Goal: Information Seeking & Learning: Learn about a topic

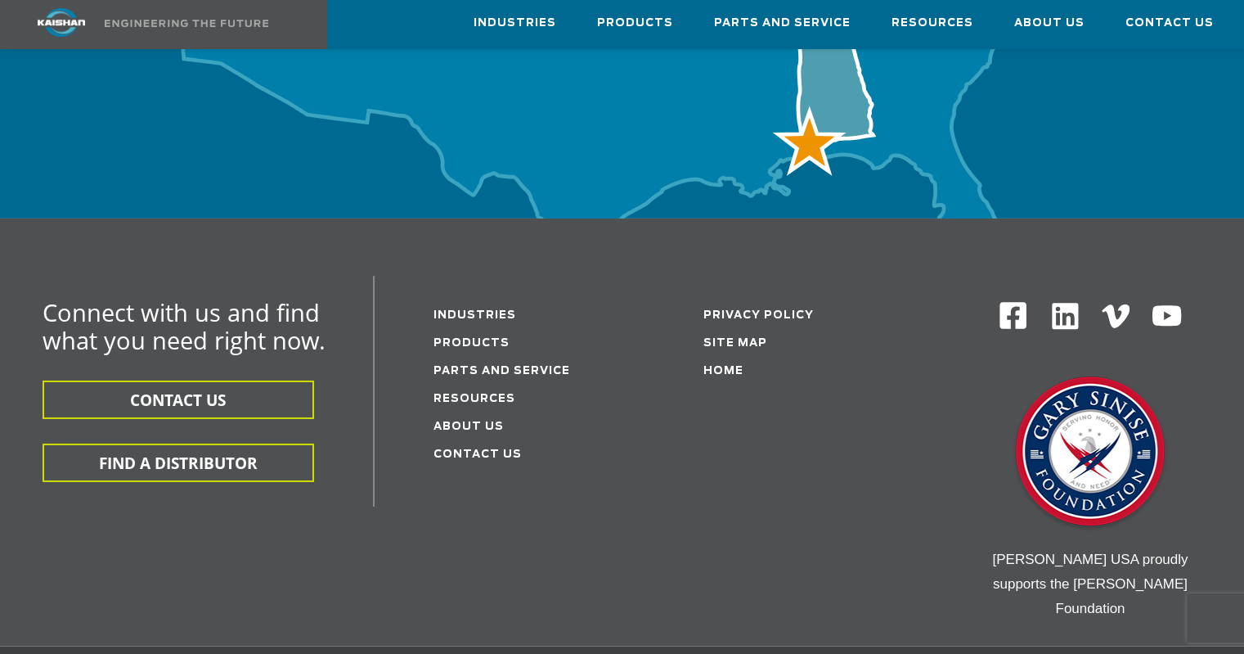
scroll to position [5363, 0]
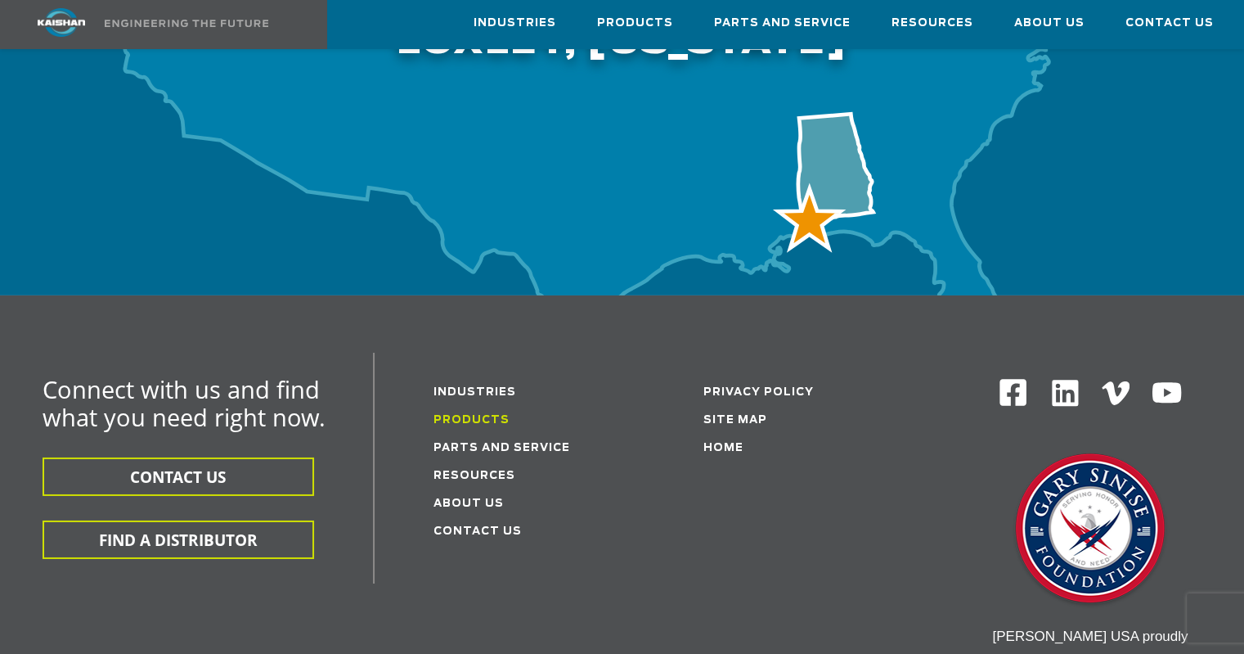
click at [469, 415] on link "Products" at bounding box center [472, 420] width 76 height 11
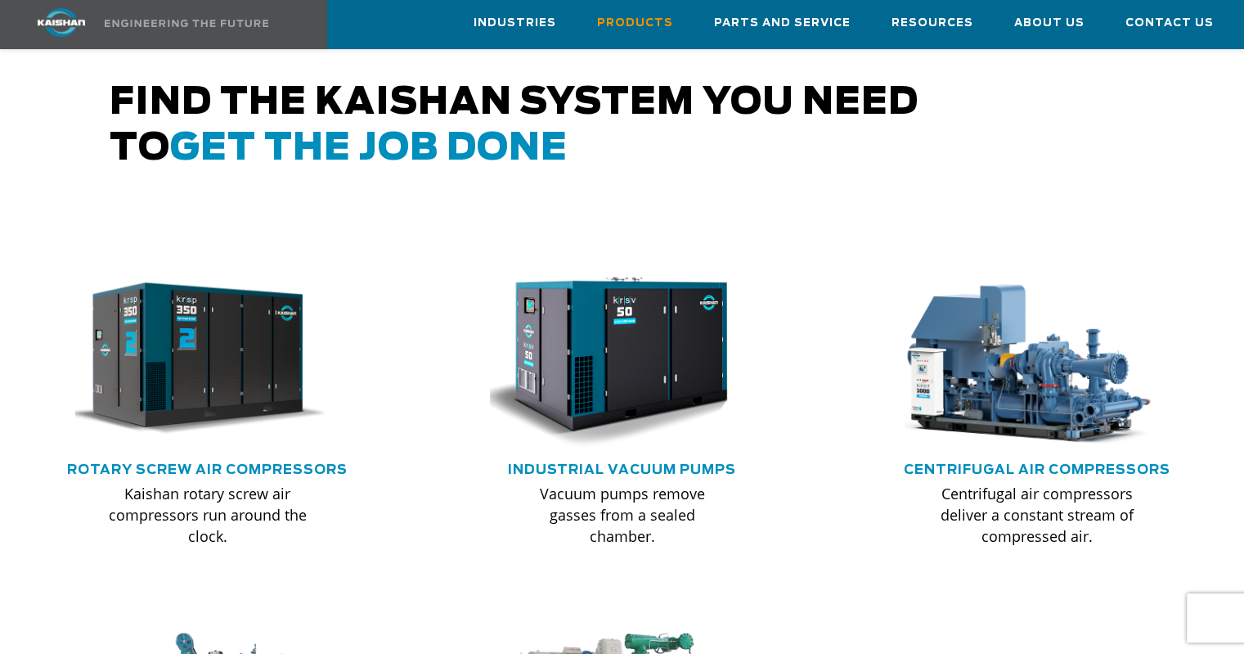
scroll to position [982, 0]
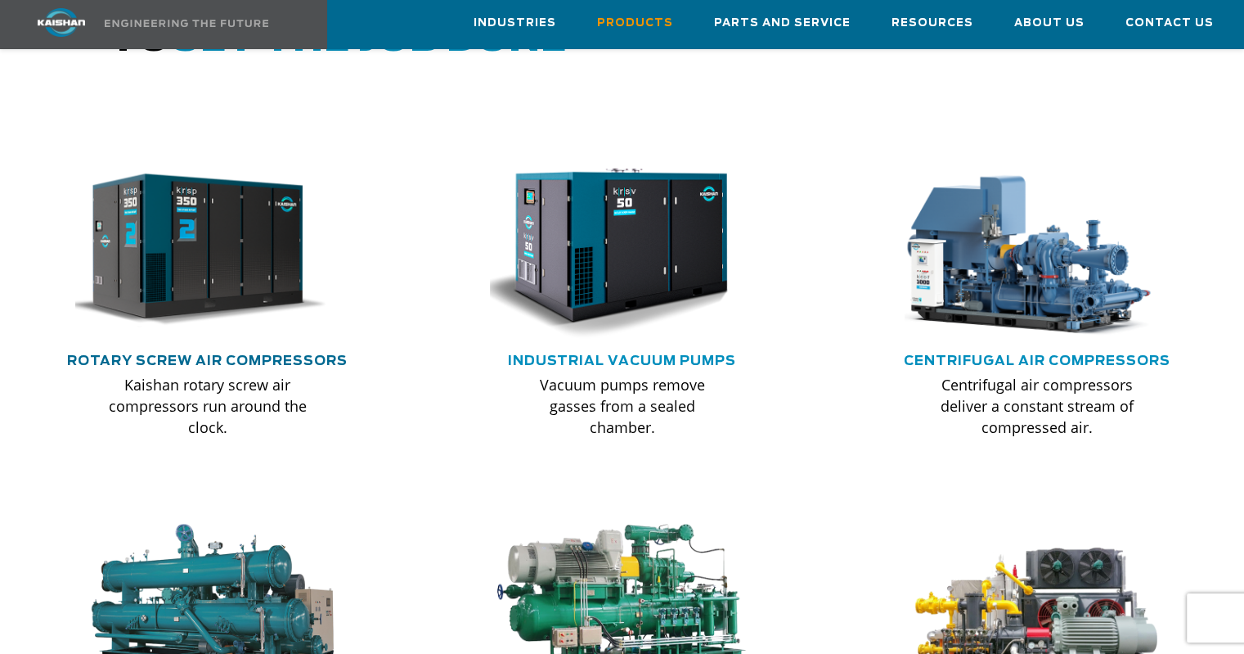
click at [217, 354] on link "Rotary Screw Air Compressors" at bounding box center [207, 360] width 281 height 13
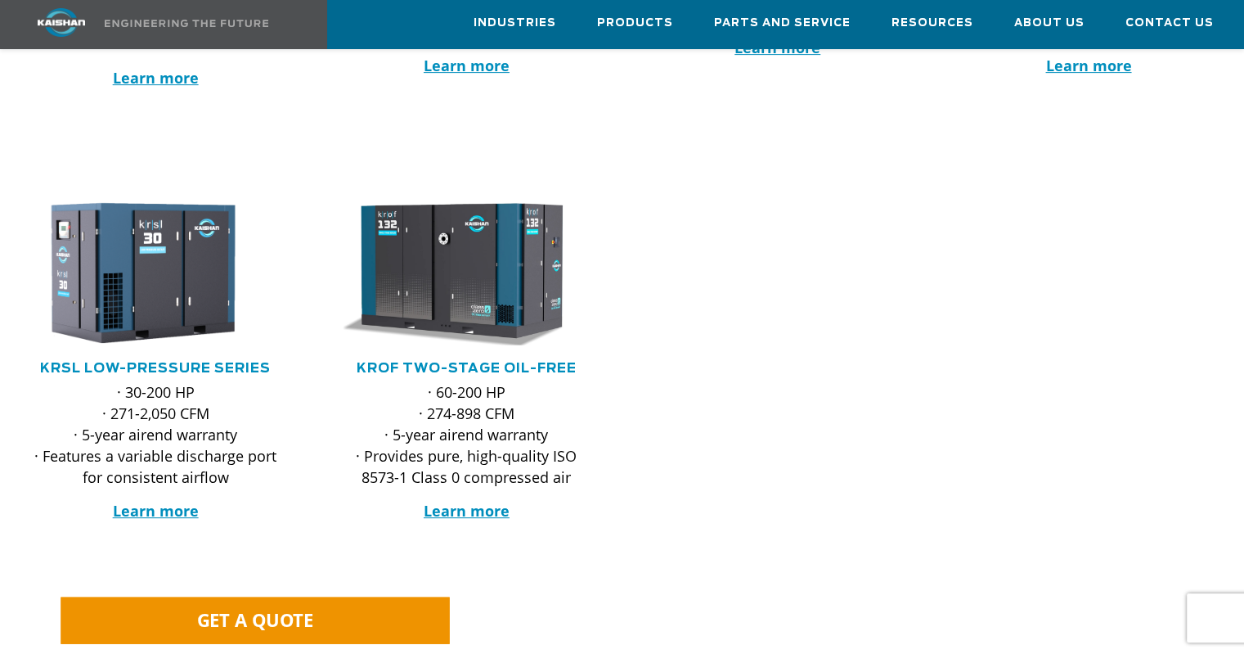
scroll to position [245, 0]
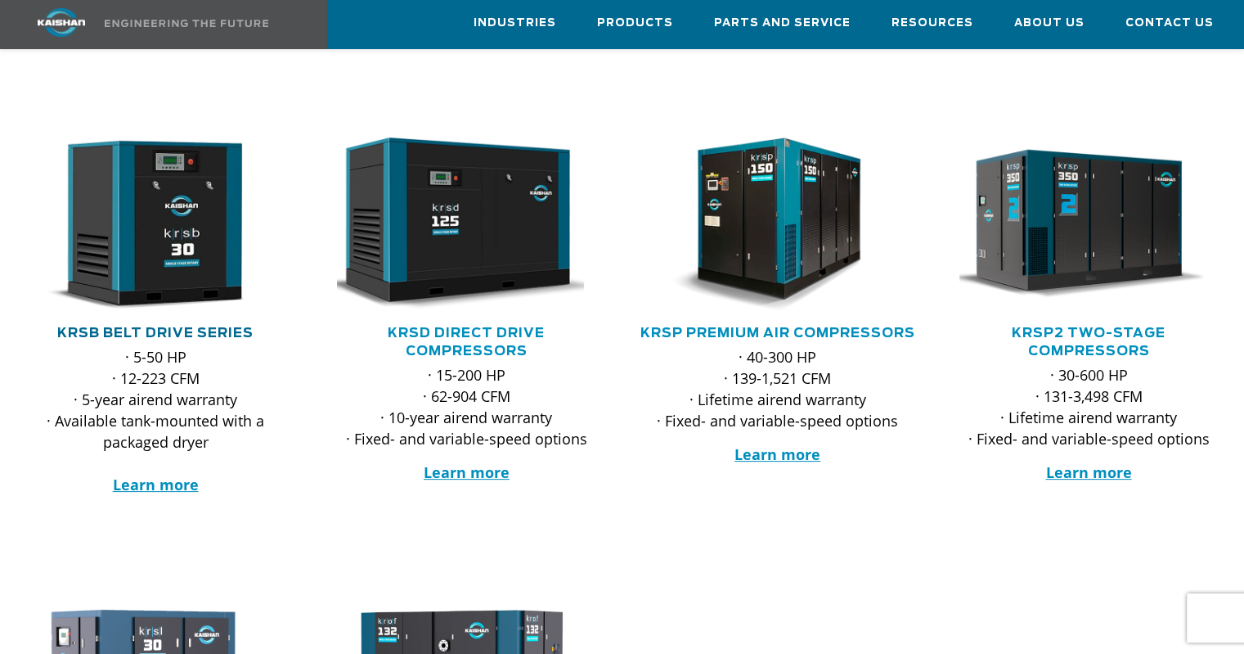
click at [156, 326] on link "KRSB Belt Drive Series" at bounding box center [155, 332] width 196 height 13
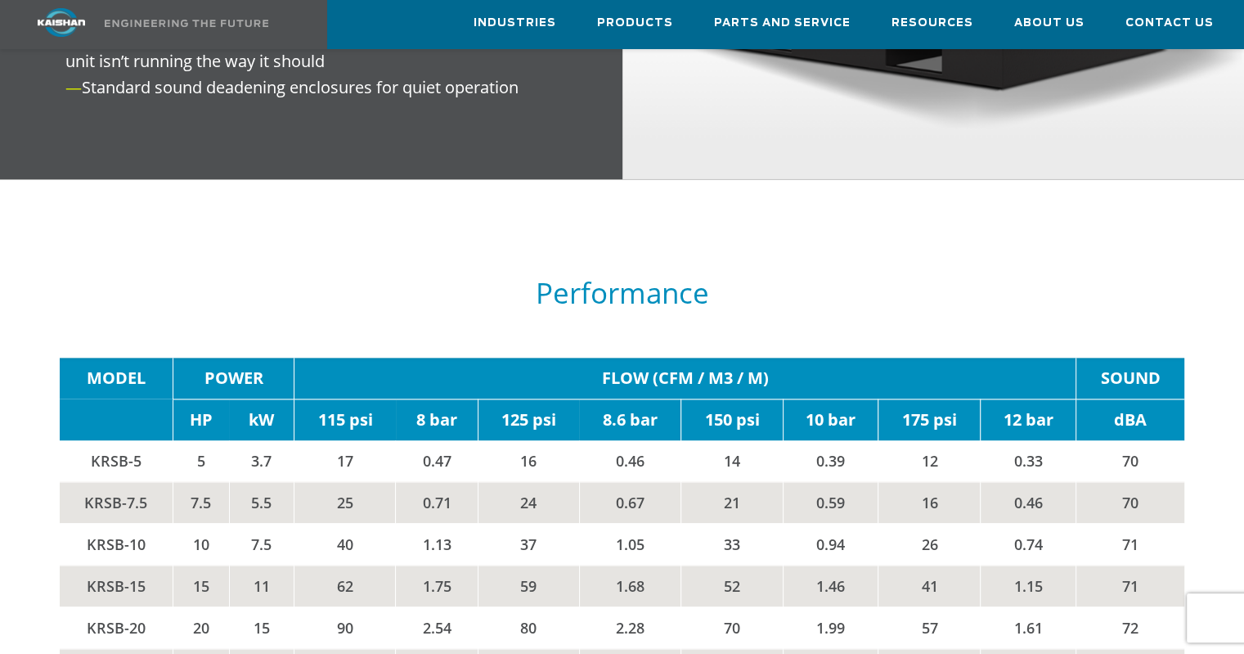
scroll to position [2290, 0]
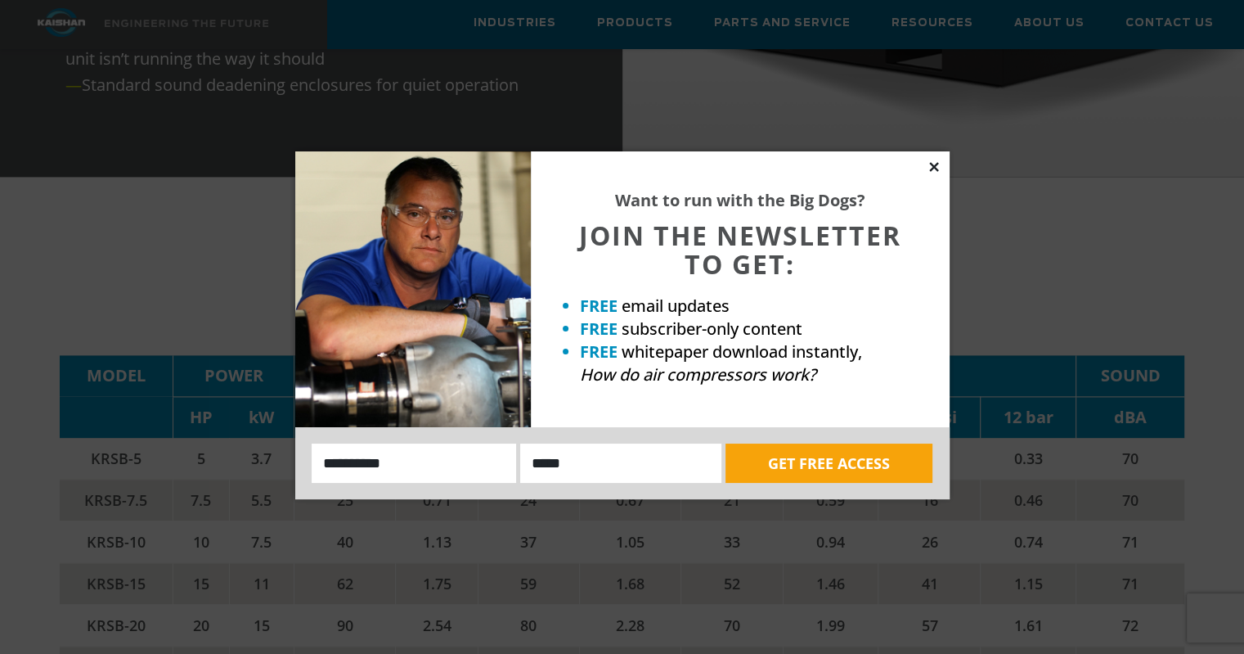
click at [932, 167] on icon at bounding box center [933, 166] width 9 height 9
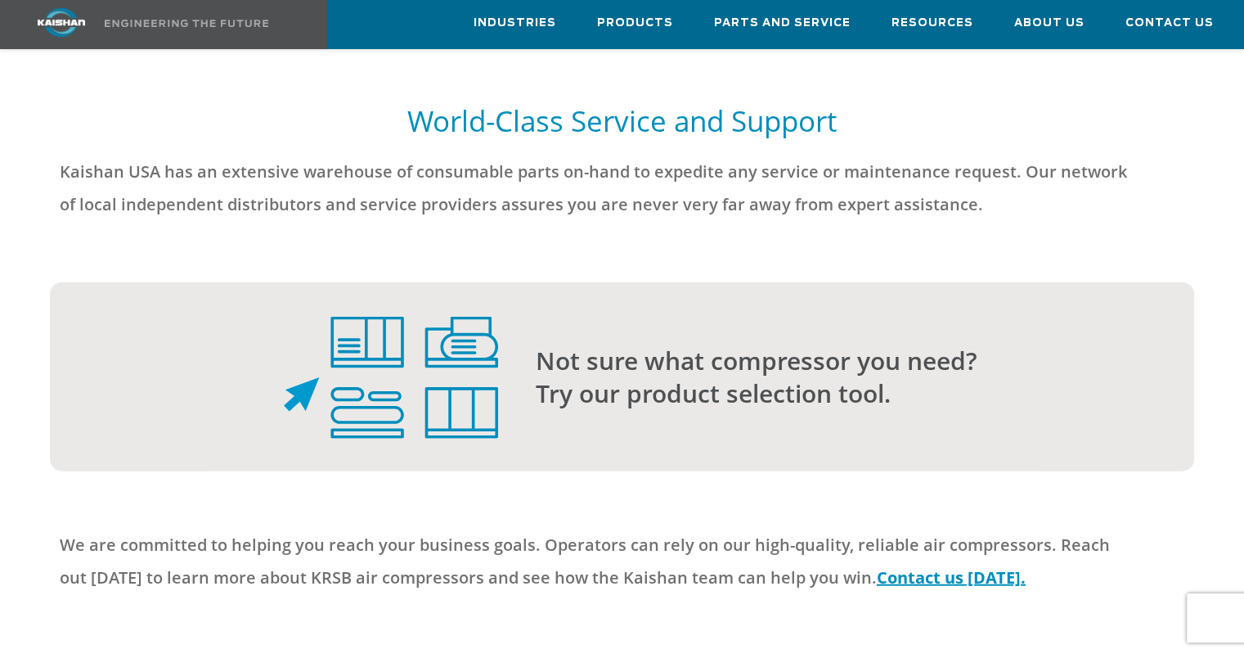
scroll to position [3681, 0]
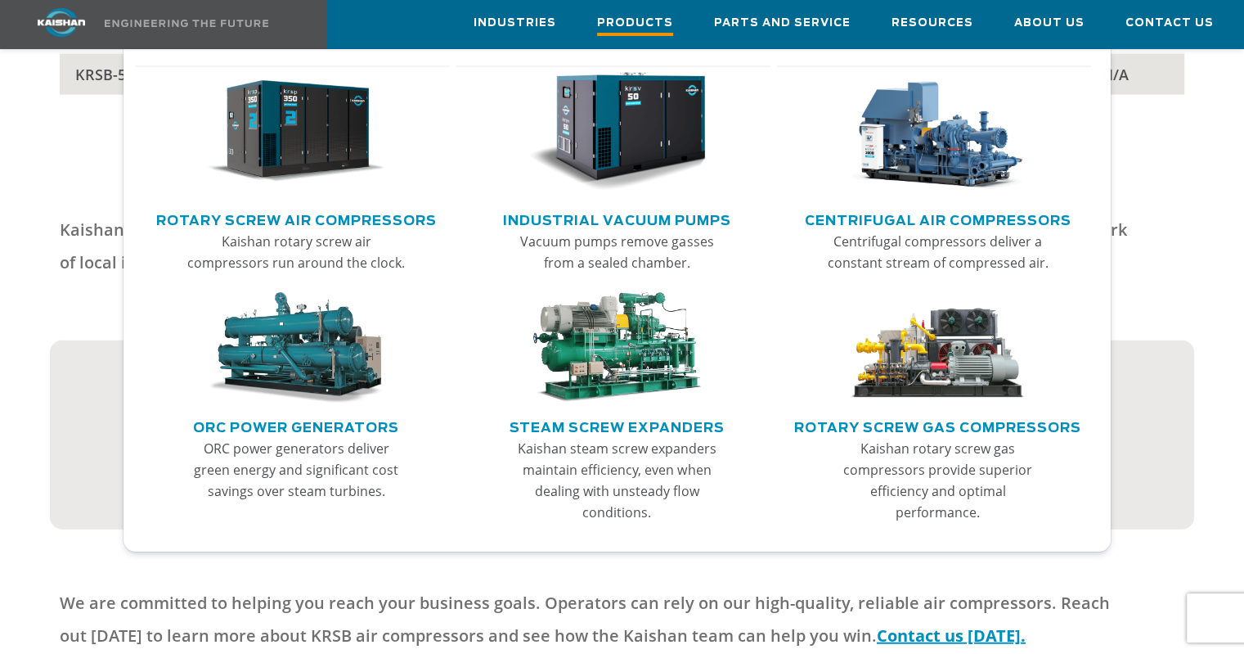
click at [636, 20] on span "Products" at bounding box center [635, 25] width 76 height 22
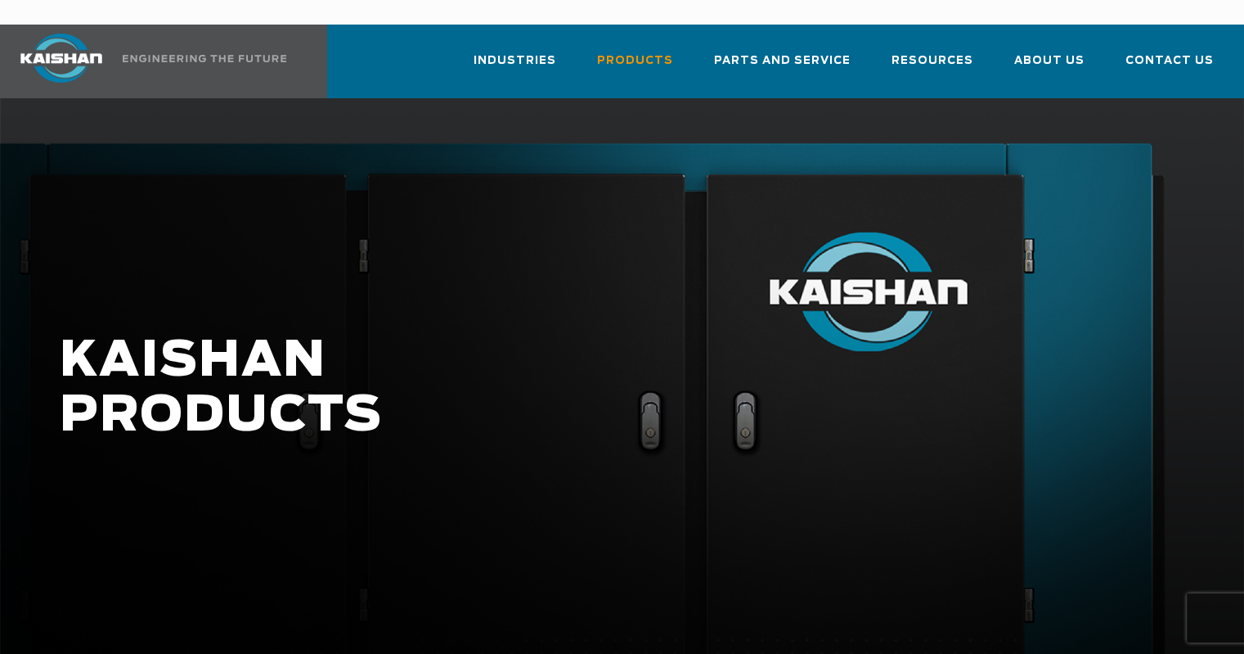
click at [62, 34] on img at bounding box center [61, 58] width 123 height 49
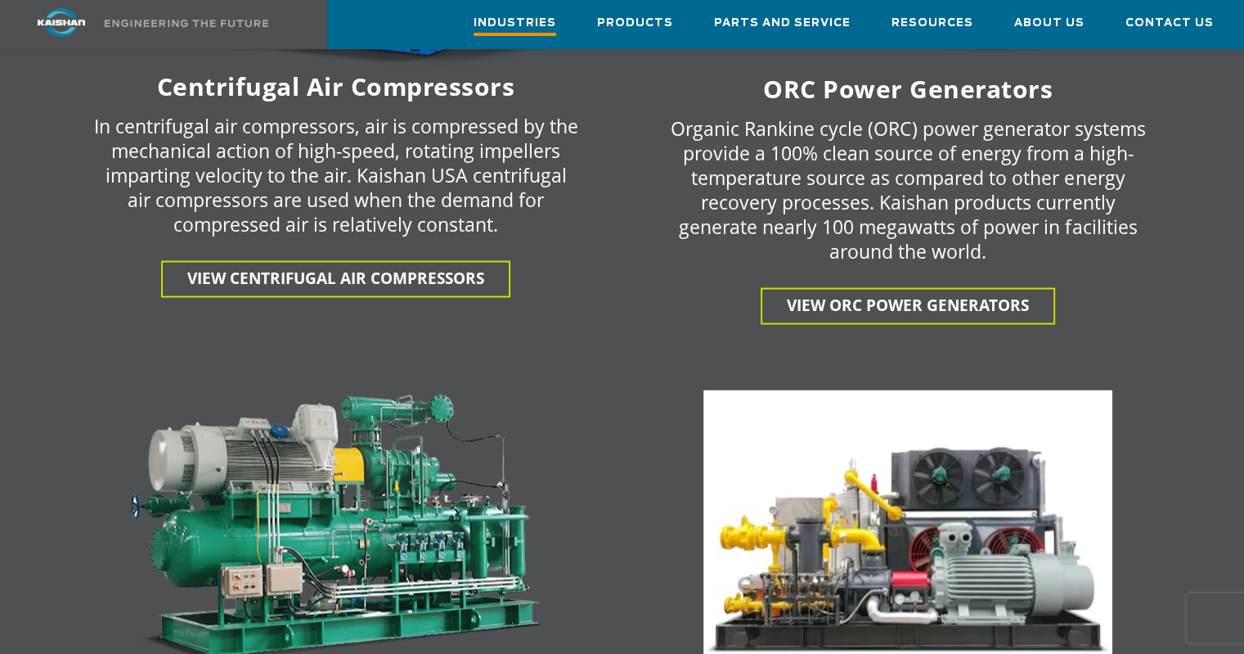
scroll to position [2991, 0]
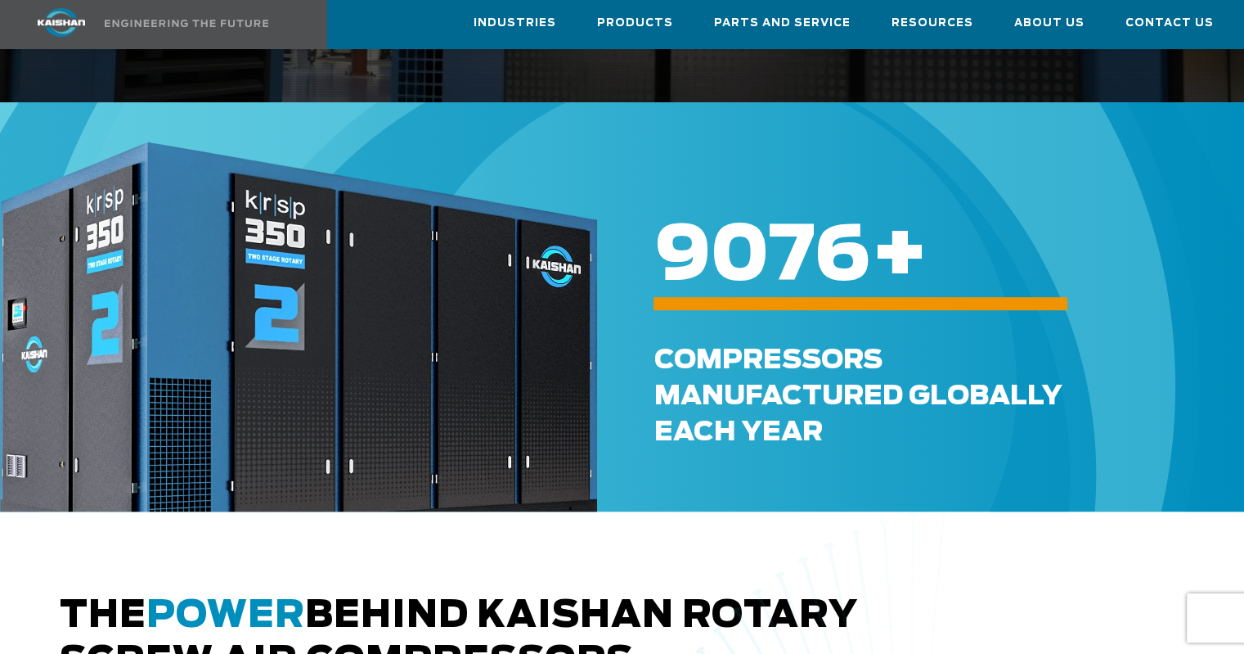
scroll to position [982, 0]
